Goal: Information Seeking & Learning: Check status

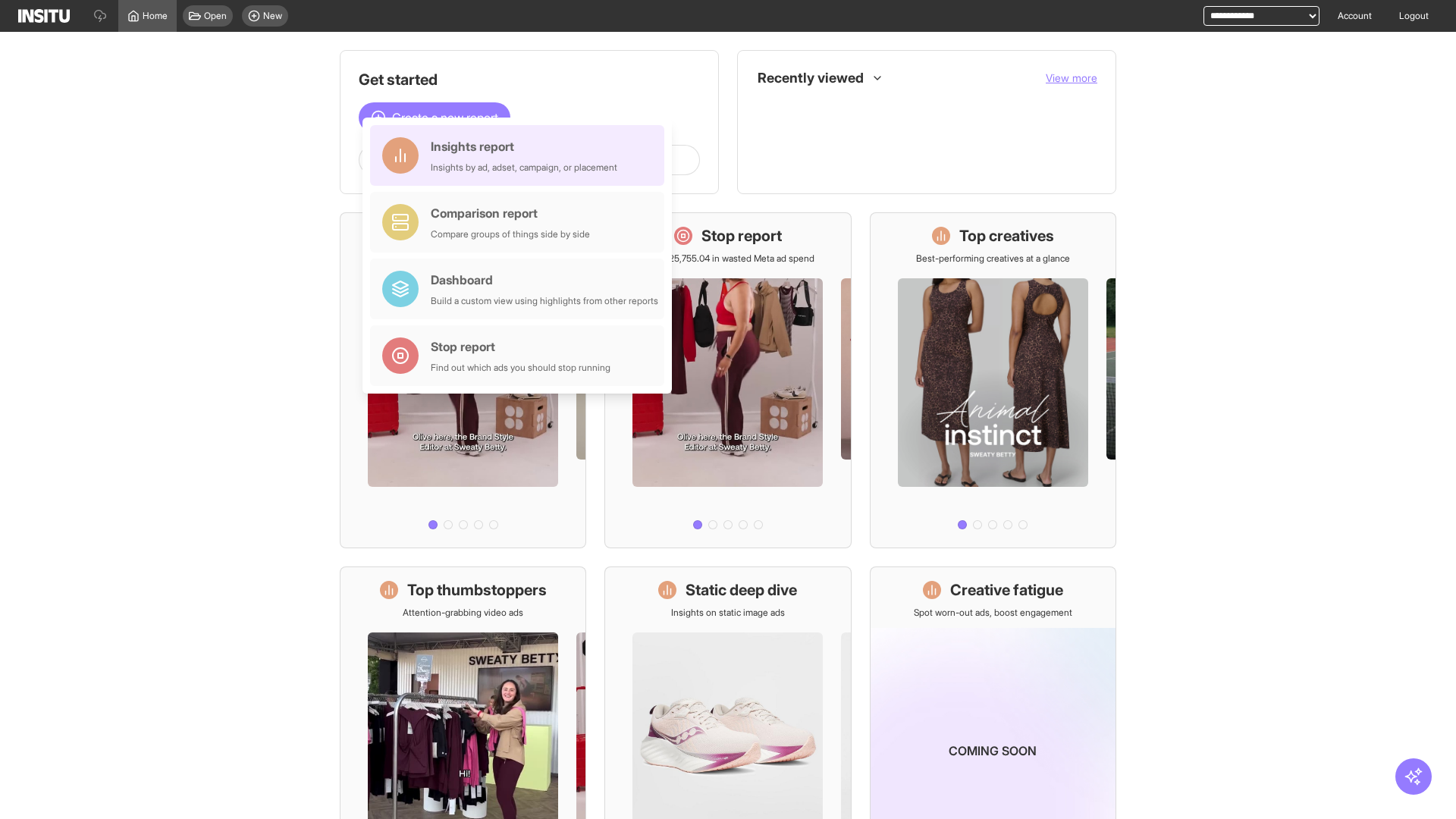
click at [521, 156] on div "Insights report Insights by ad, adset, campaign, or placement" at bounding box center [524, 156] width 187 height 36
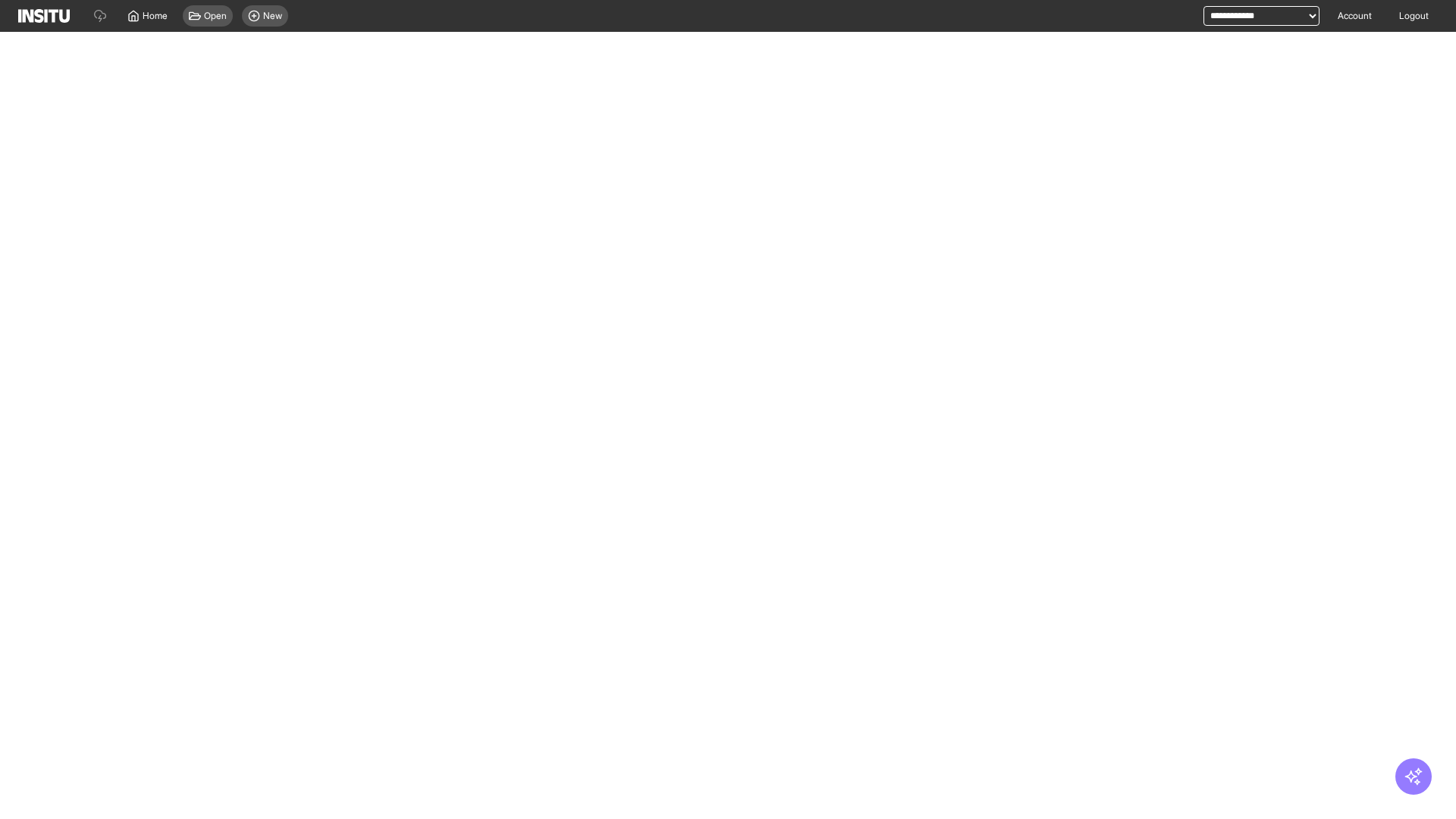
select select "**"
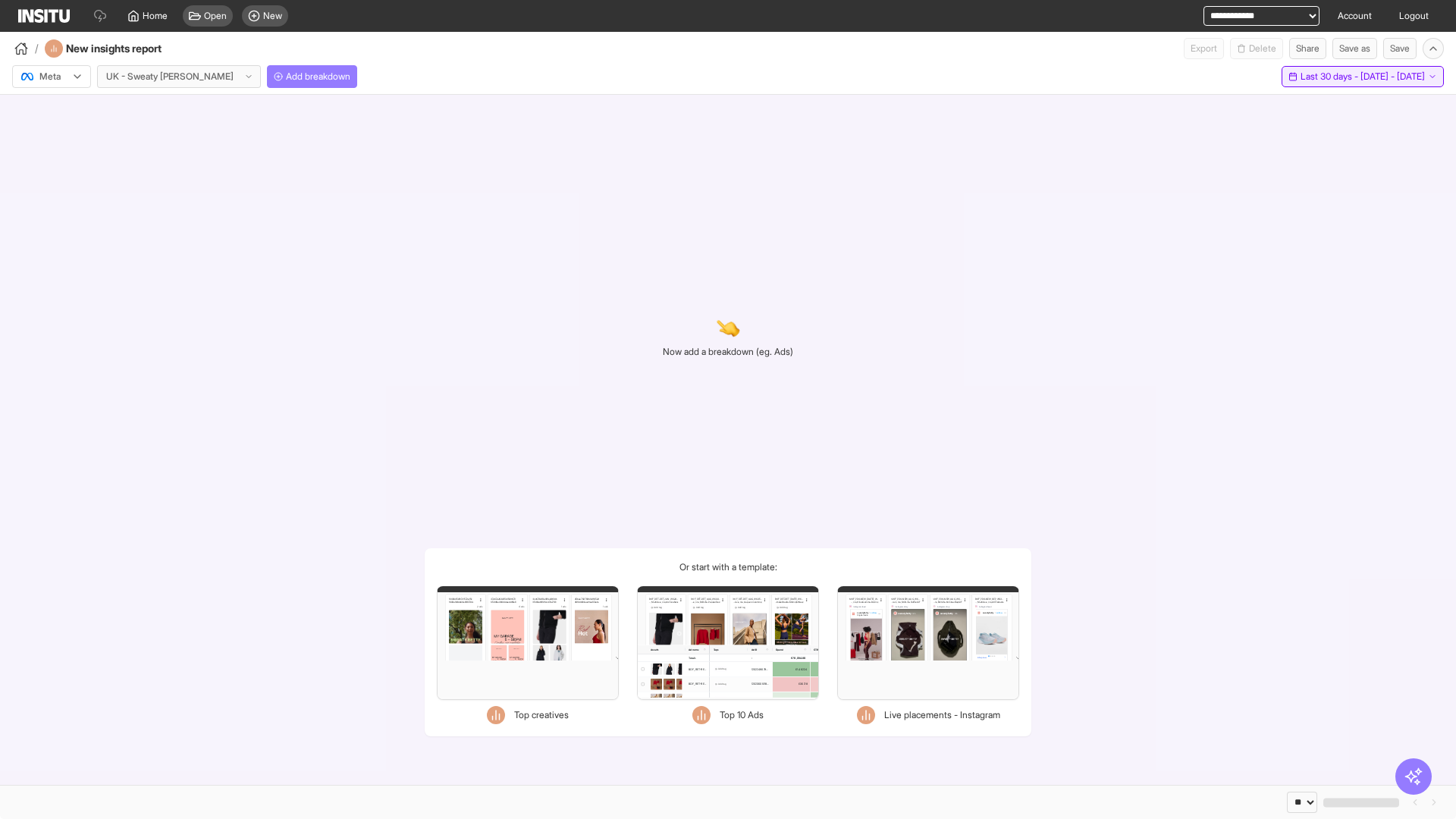
click at [1330, 77] on span "Last 30 days - [DATE] - [DATE]" at bounding box center [1362, 76] width 124 height 12
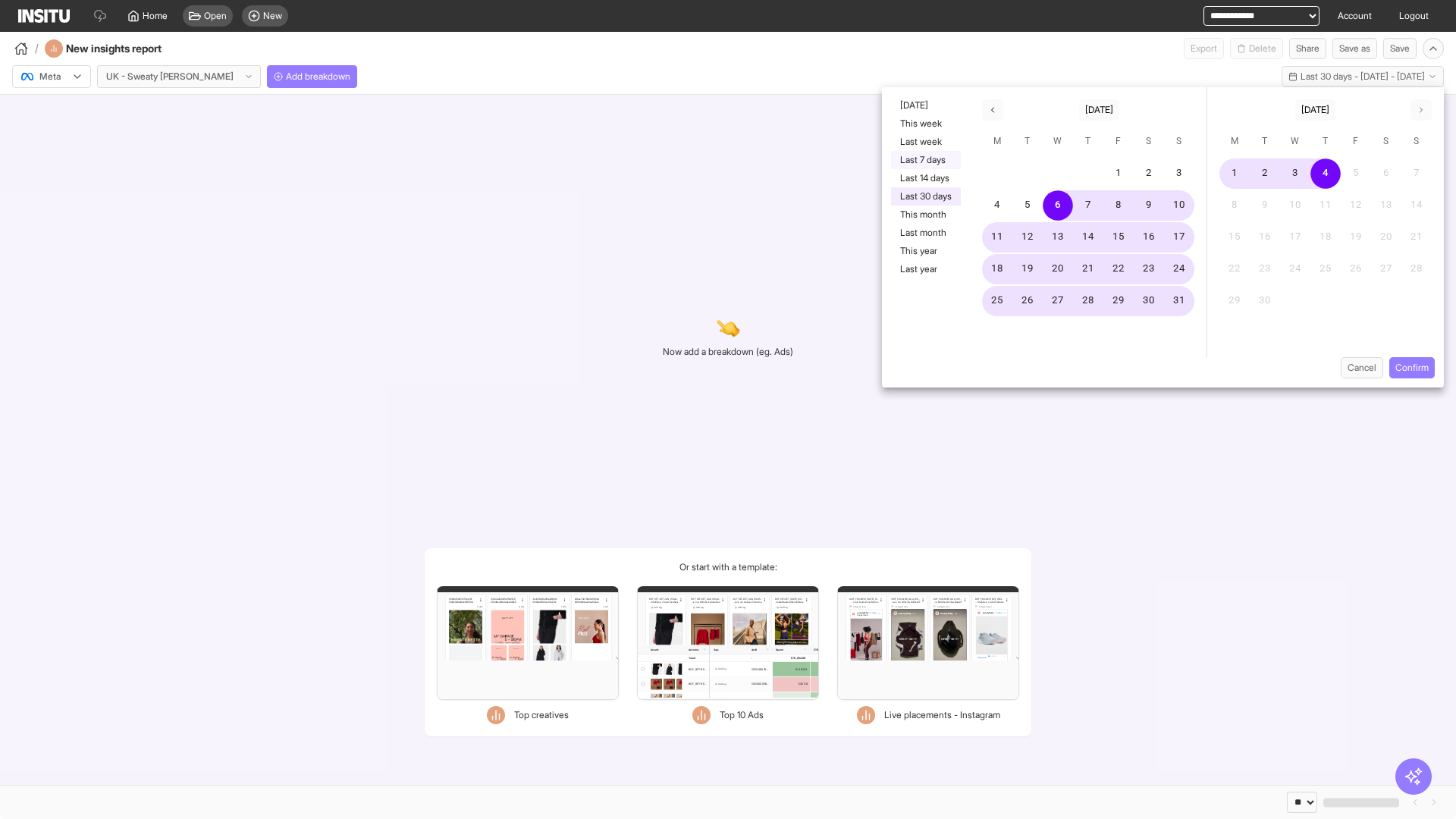
click at [924, 160] on button "Last 7 days" at bounding box center [925, 160] width 70 height 18
